Goal: Transaction & Acquisition: Download file/media

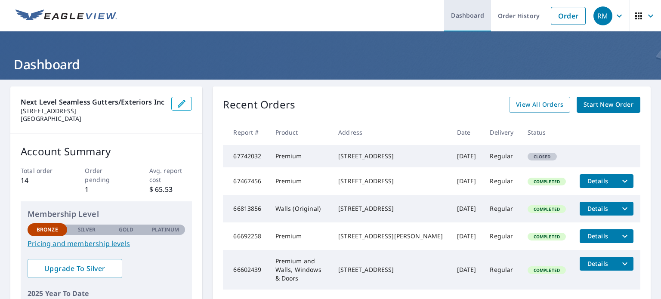
click at [456, 21] on link "Dashboard" at bounding box center [467, 15] width 47 height 31
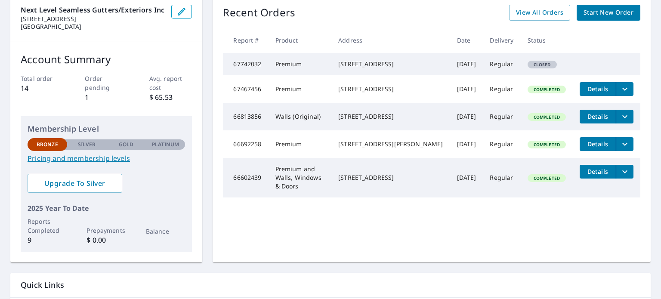
scroll to position [93, 0]
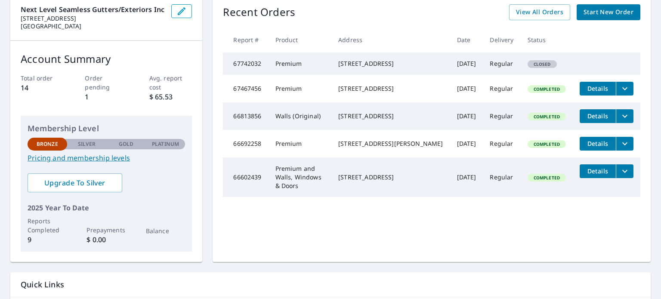
click at [623, 145] on icon "filesDropdownBtn-66692258" at bounding box center [625, 143] width 5 height 3
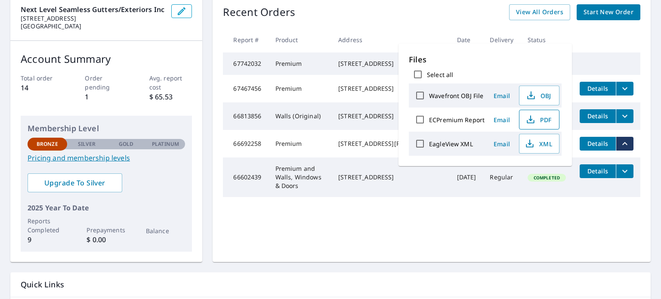
click at [532, 117] on icon "button" at bounding box center [531, 120] width 10 height 10
click at [542, 120] on span "PDF" at bounding box center [539, 120] width 28 height 10
click at [393, 239] on div "Recent Orders View All Orders Start New Order Report # Product Address Date Del…" at bounding box center [432, 128] width 438 height 268
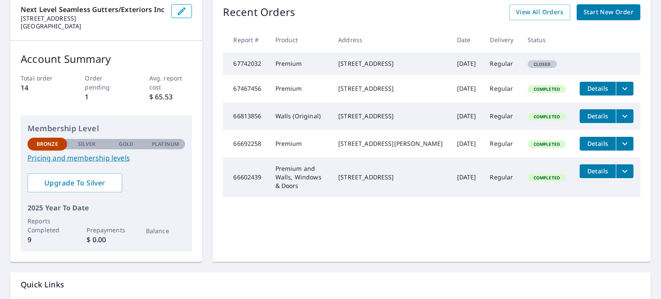
click at [623, 118] on icon "filesDropdownBtn-66813856" at bounding box center [625, 116] width 5 height 3
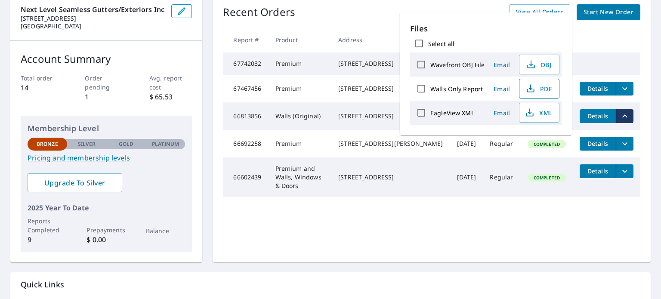
click at [540, 90] on span "PDF" at bounding box center [539, 89] width 28 height 10
click at [606, 40] on th at bounding box center [607, 39] width 68 height 25
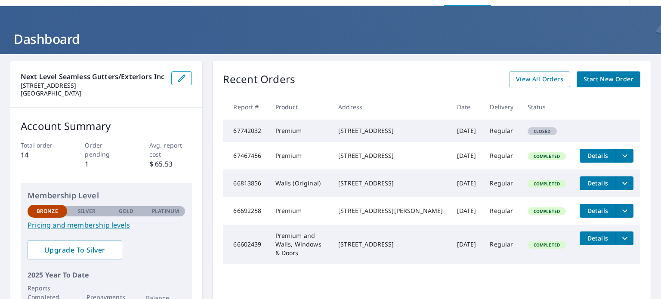
scroll to position [0, 0]
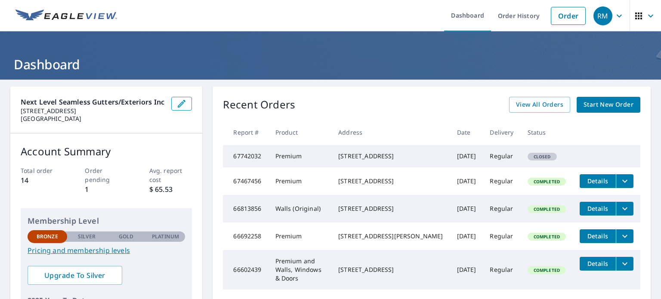
click at [620, 242] on icon "filesDropdownBtn-66692258" at bounding box center [625, 236] width 10 height 10
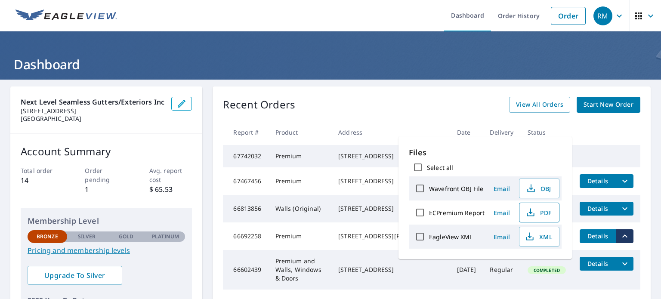
click at [542, 215] on span "PDF" at bounding box center [539, 213] width 28 height 10
